Goal: Transaction & Acquisition: Purchase product/service

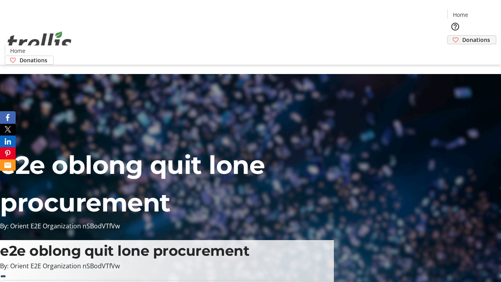
click at [462, 36] on span "Donations" at bounding box center [476, 40] width 28 height 8
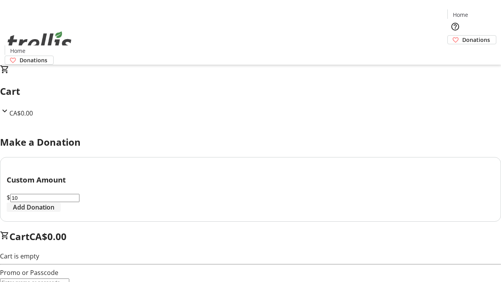
click at [54, 212] on span "Add Donation" at bounding box center [33, 206] width 41 height 9
